Goal: Task Accomplishment & Management: Manage account settings

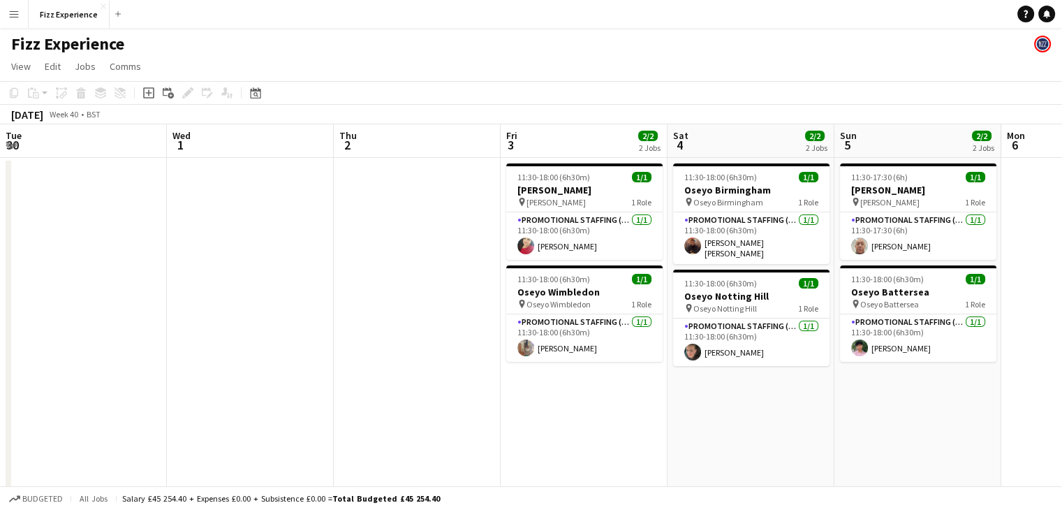
scroll to position [0, 366]
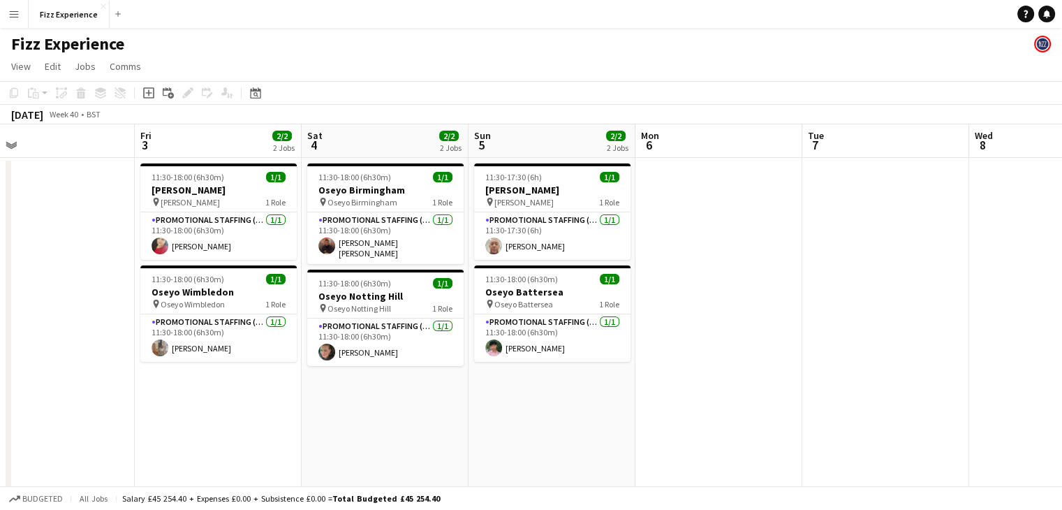
drag, startPoint x: 0, startPoint y: 0, endPoint x: 972, endPoint y: 407, distance: 1053.7
click at [972, 407] on app-date-cell at bounding box center [1052, 378] width 167 height 440
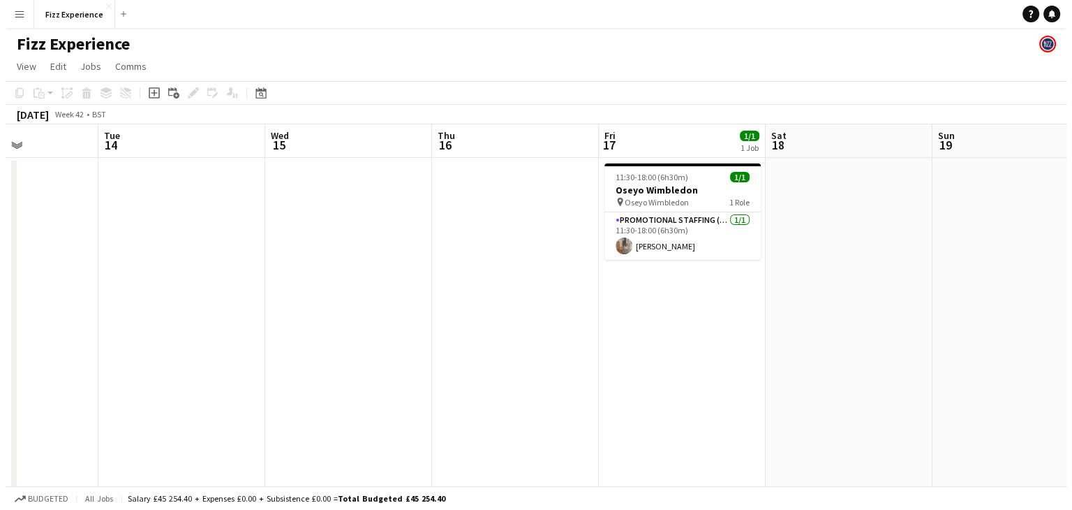
scroll to position [0, 359]
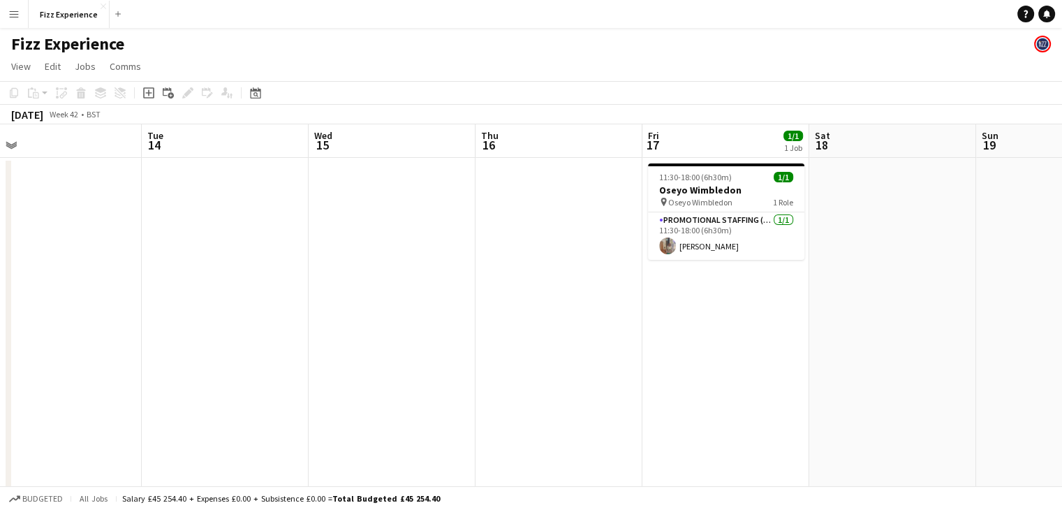
click at [999, 302] on app-date-cell at bounding box center [1059, 378] width 167 height 440
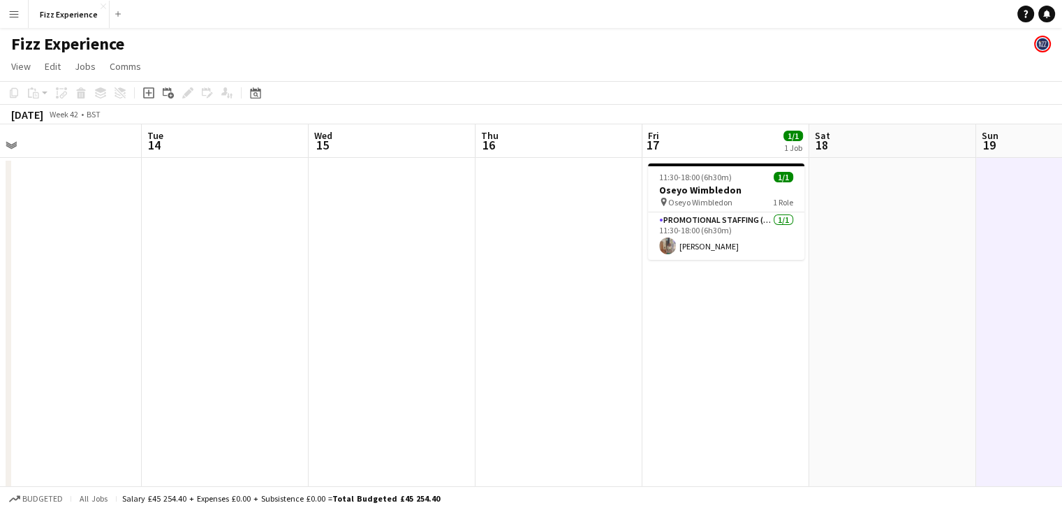
click at [23, 11] on button "Menu" at bounding box center [14, 14] width 28 height 28
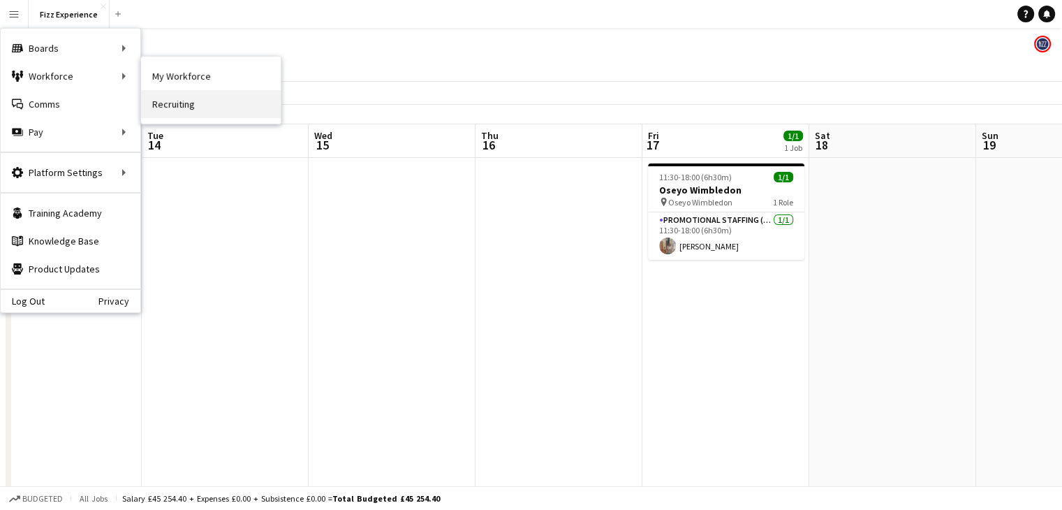
click at [163, 100] on link "Recruiting" at bounding box center [211, 104] width 140 height 28
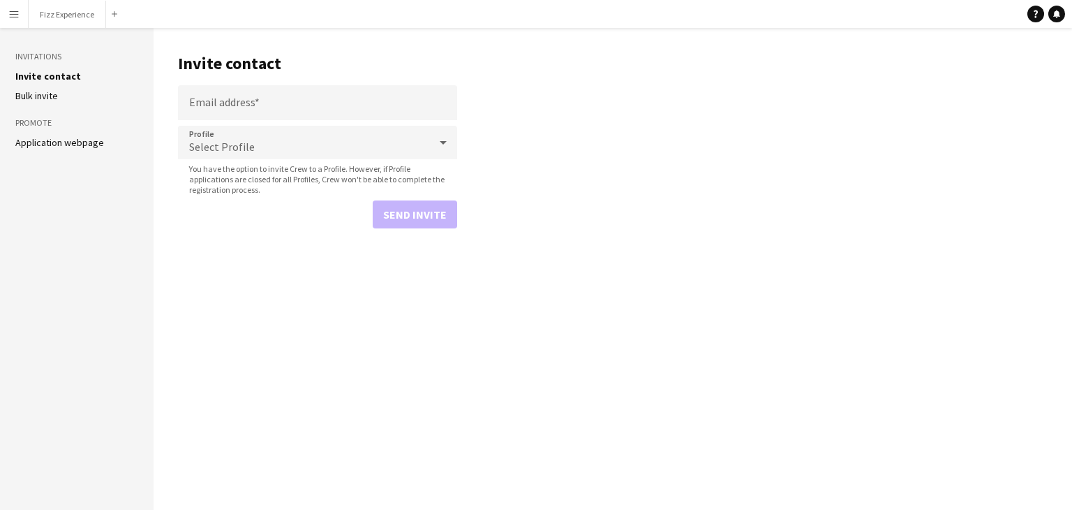
click at [16, 15] on app-icon "Menu" at bounding box center [13, 13] width 11 height 11
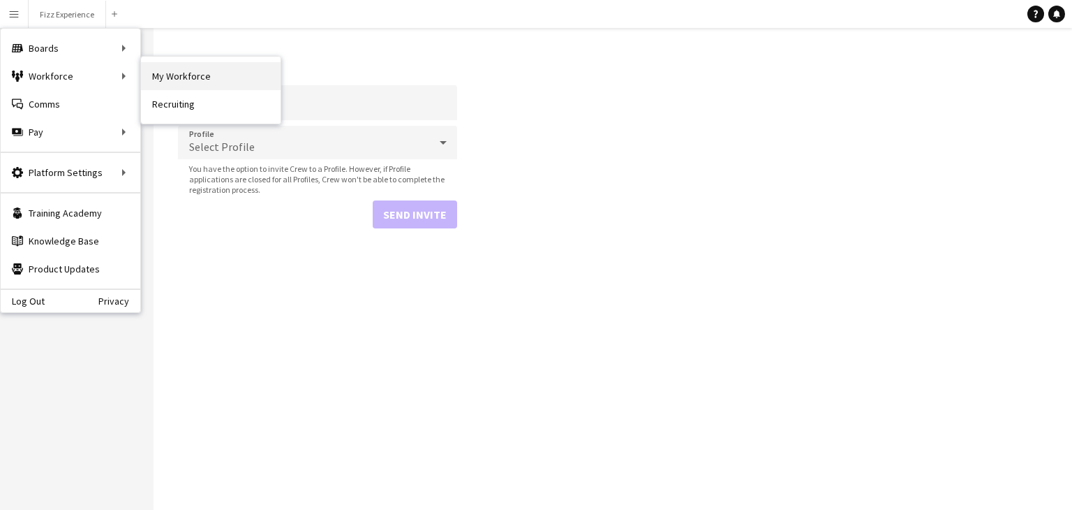
click at [176, 82] on link "My Workforce" at bounding box center [211, 76] width 140 height 28
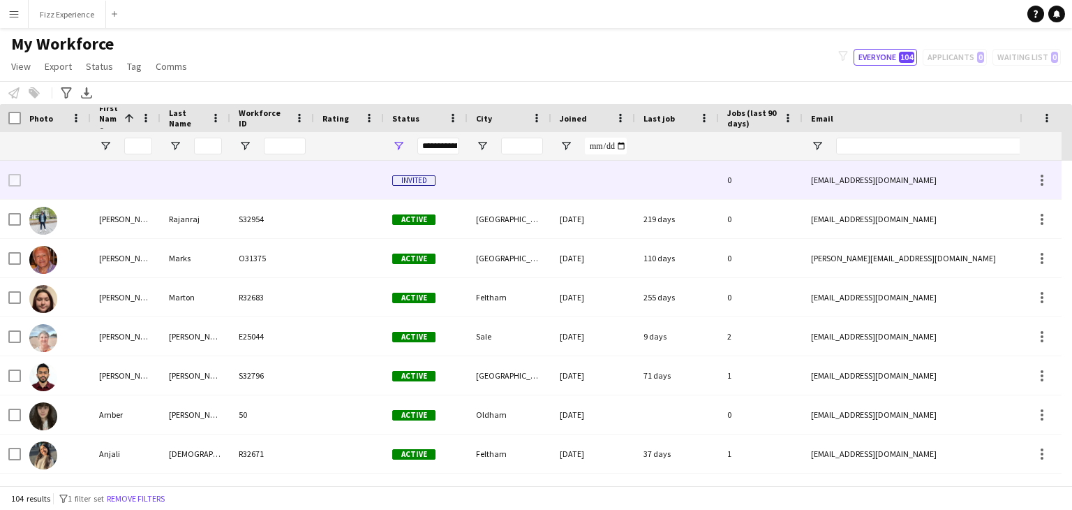
click at [401, 177] on span "Invited" at bounding box center [413, 180] width 43 height 10
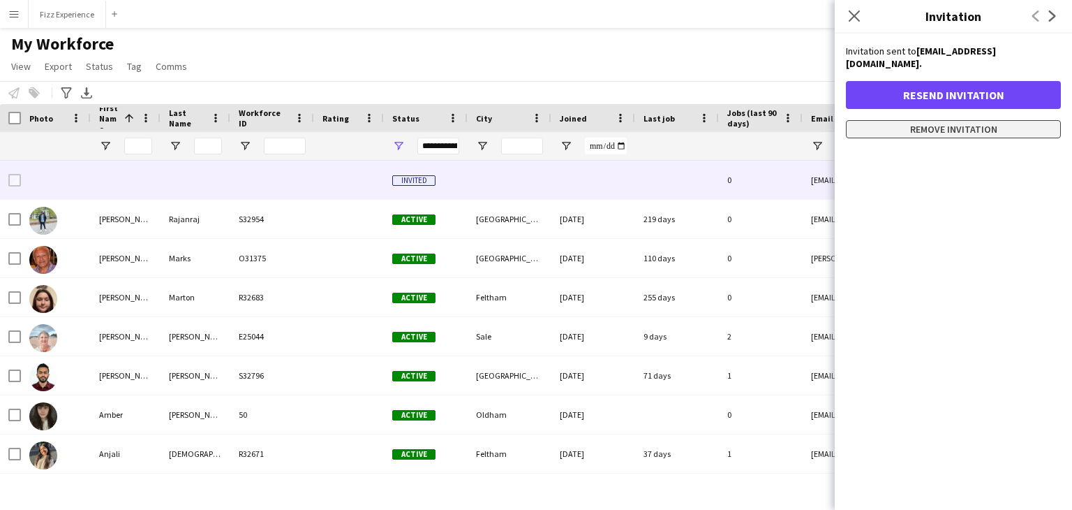
click at [907, 120] on button "Remove invitation" at bounding box center [953, 129] width 215 height 18
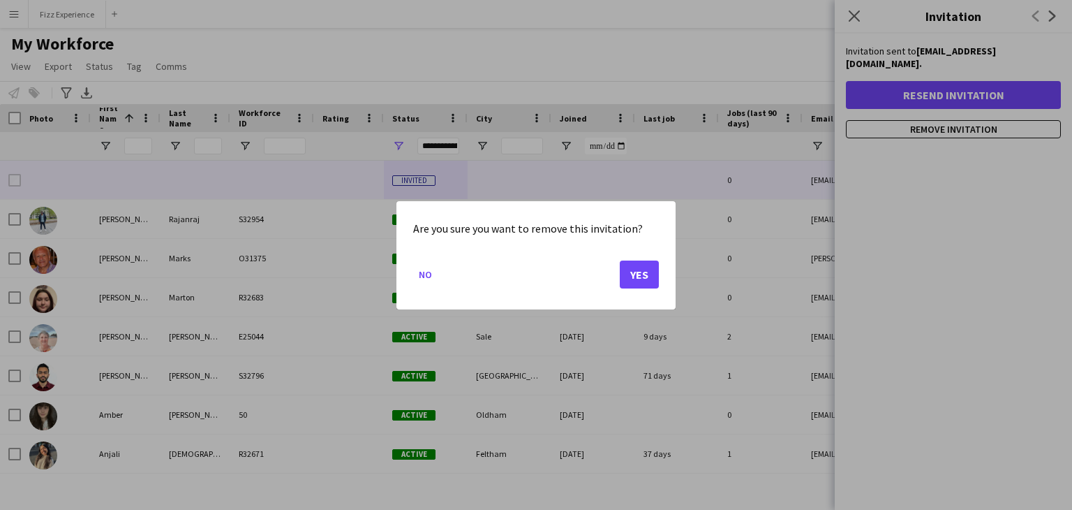
click at [643, 256] on mat-dialog-actions "No Yes" at bounding box center [536, 278] width 246 height 59
click at [642, 282] on button "Yes" at bounding box center [639, 274] width 39 height 28
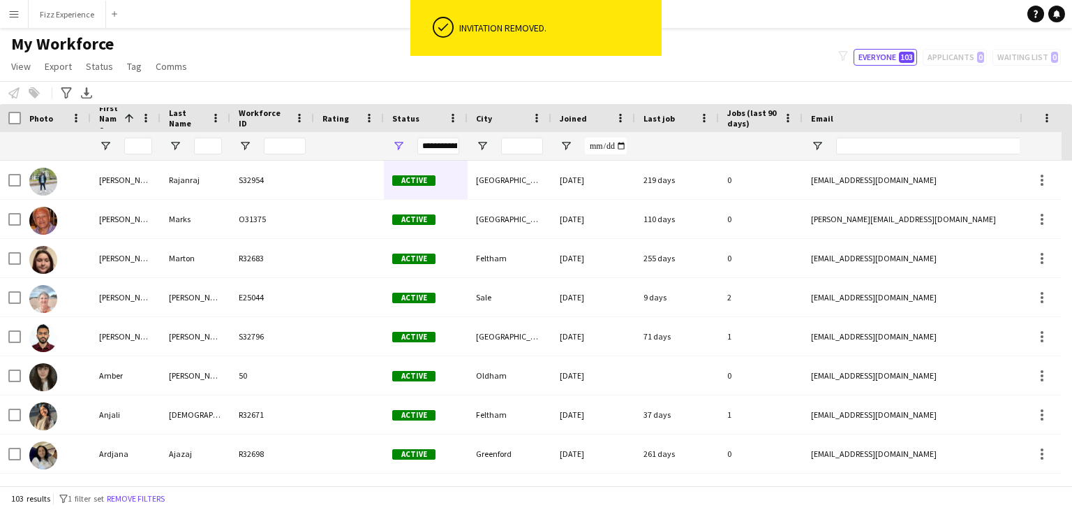
click at [8, 20] on button "Menu" at bounding box center [14, 14] width 28 height 28
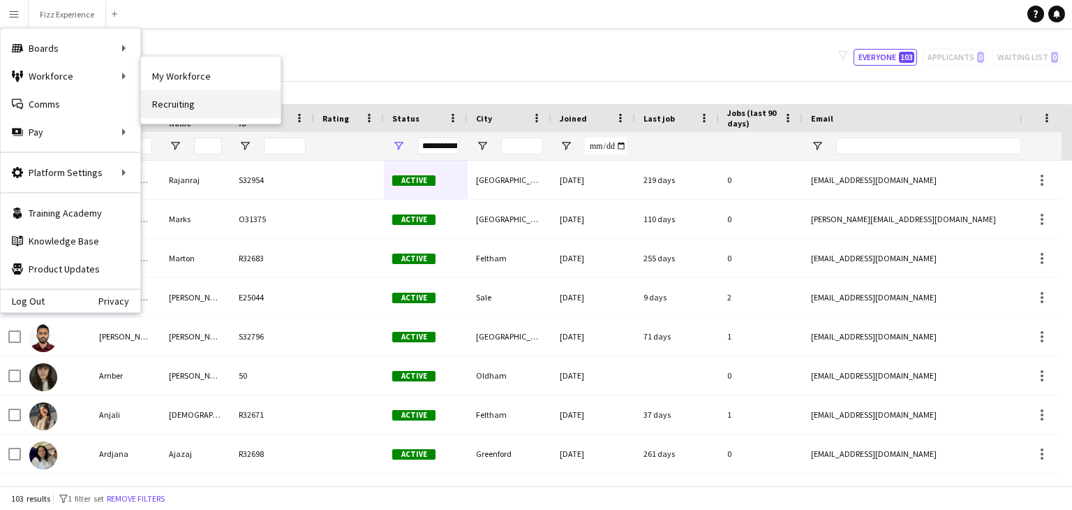
click at [179, 99] on link "Recruiting" at bounding box center [211, 104] width 140 height 28
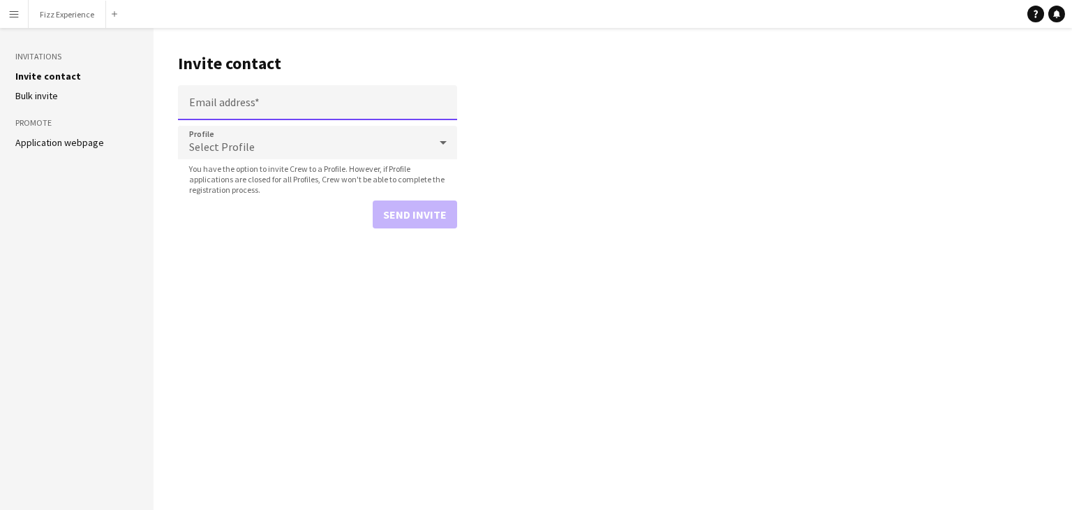
click at [204, 109] on input "Email address" at bounding box center [317, 102] width 279 height 35
paste input "**********"
type input "**********"
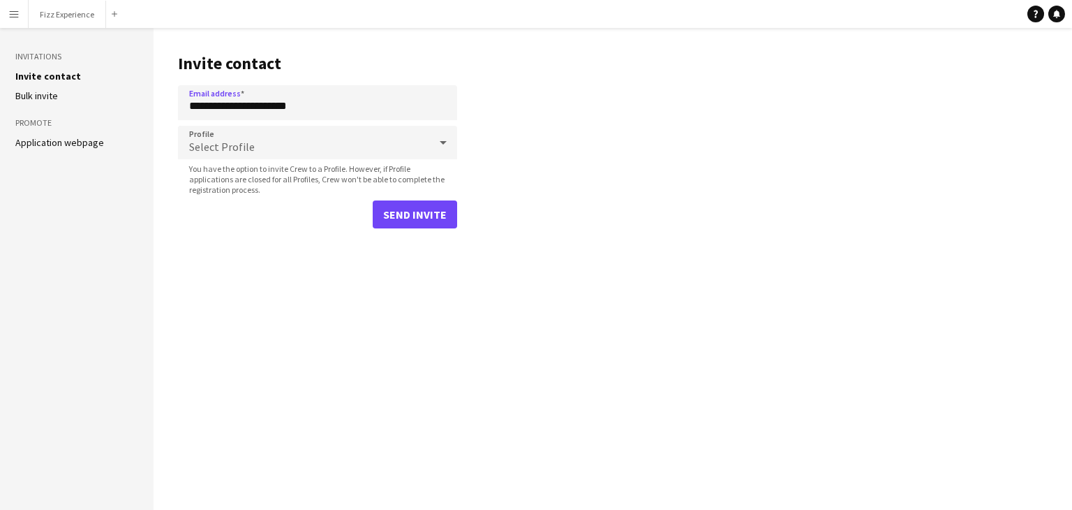
click at [249, 143] on span "Select Profile" at bounding box center [222, 147] width 66 height 14
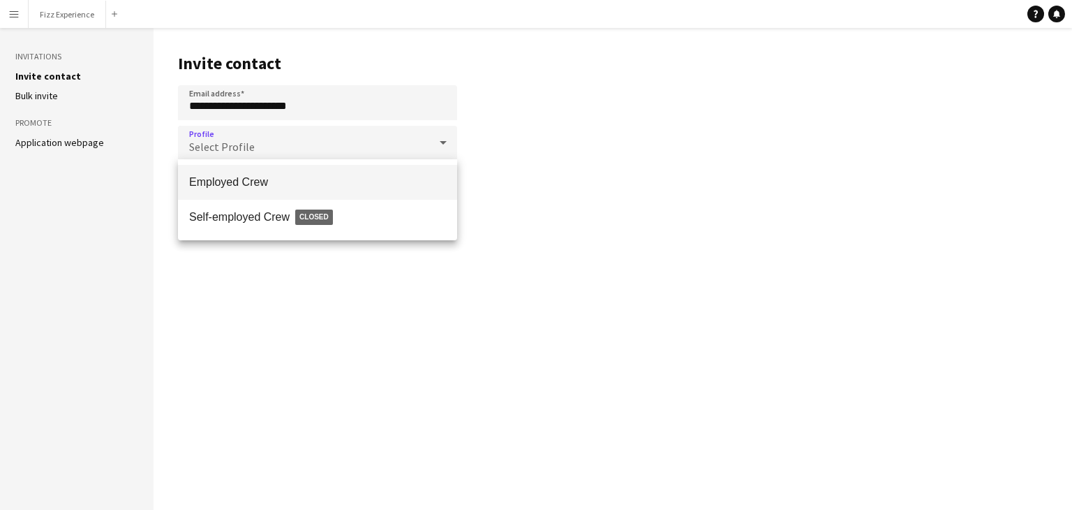
click at [254, 189] on mat-option "Employed Crew" at bounding box center [317, 182] width 279 height 35
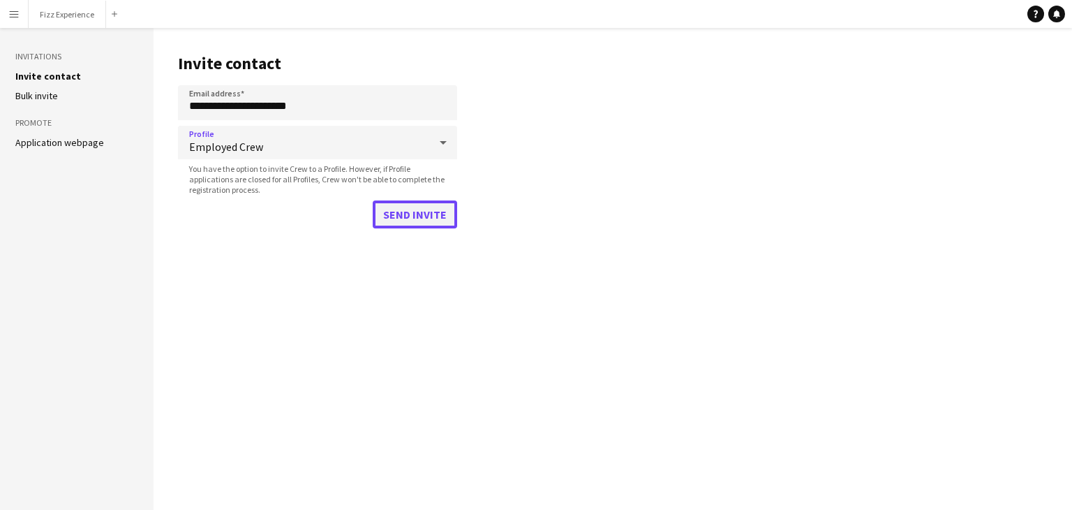
click at [415, 221] on button "Send invite" at bounding box center [415, 214] width 84 height 28
